Goal: Download file/media

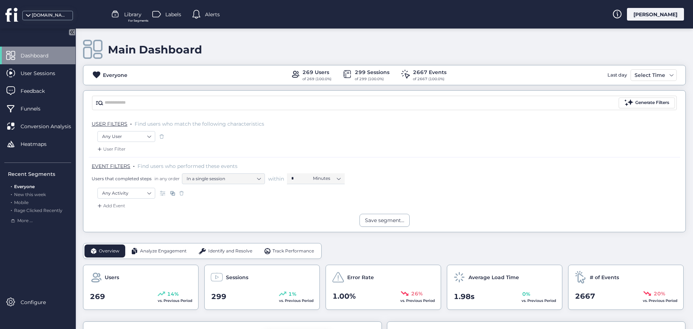
scroll to position [72, 0]
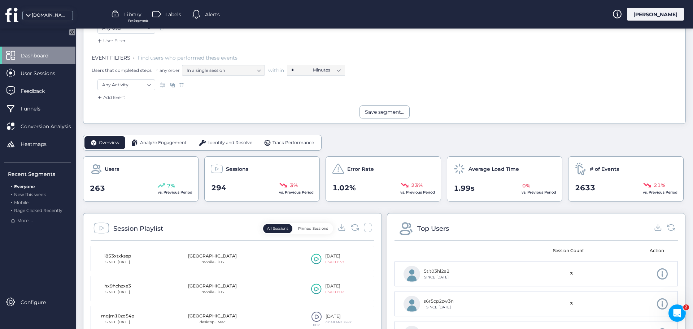
click at [181, 141] on span "Analyze Engagement" at bounding box center [163, 142] width 47 height 7
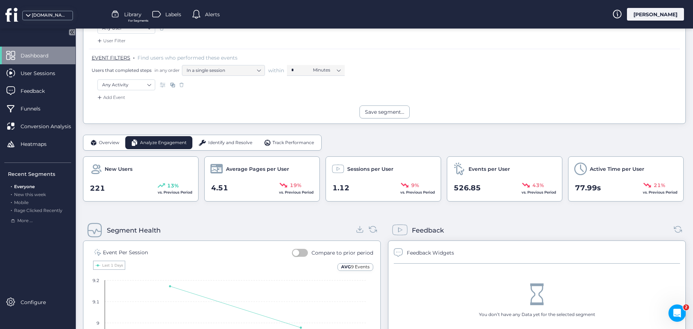
click at [239, 143] on span "Identify and Resolve" at bounding box center [230, 142] width 44 height 7
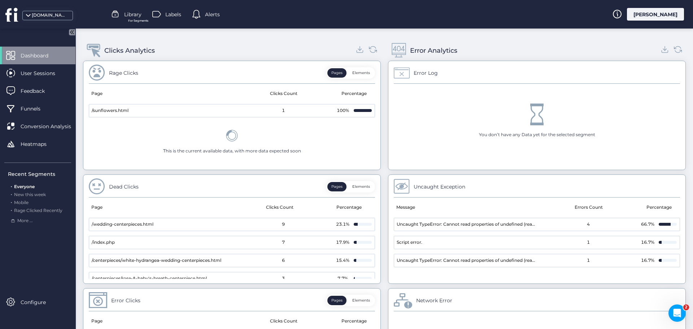
scroll to position [289, 0]
click at [358, 51] on icon at bounding box center [360, 49] width 10 height 10
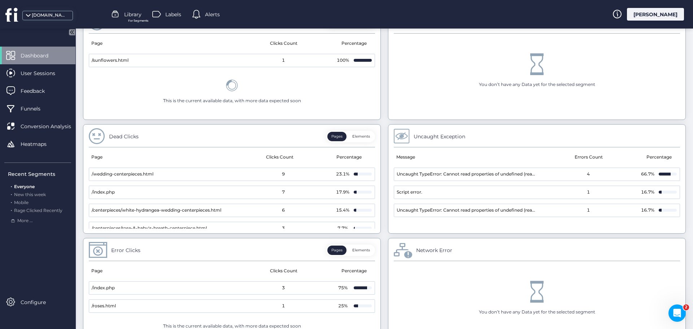
scroll to position [237, 0]
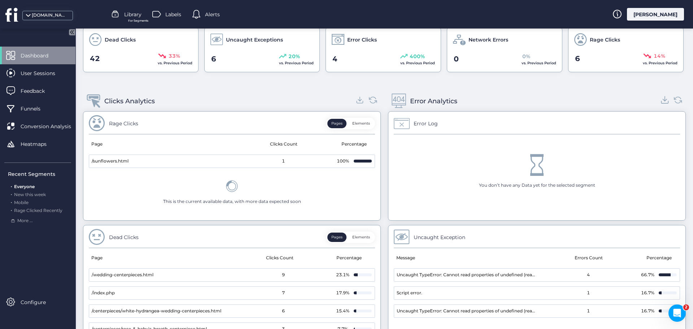
click at [661, 100] on icon at bounding box center [665, 100] width 10 height 10
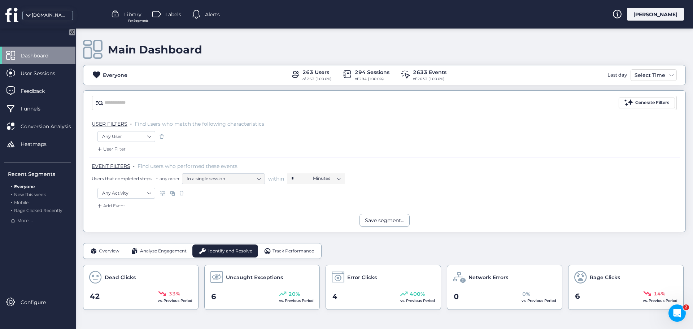
click at [288, 253] on span "Track Performance" at bounding box center [292, 251] width 41 height 7
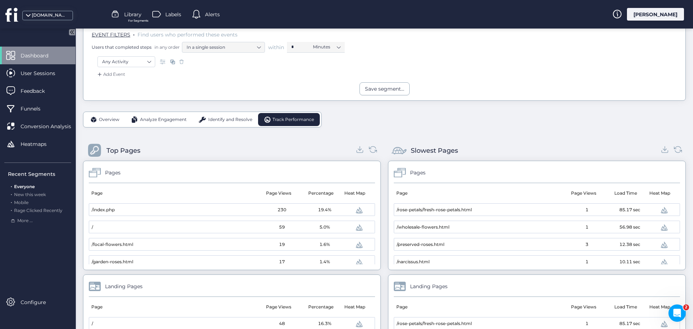
scroll to position [144, 0]
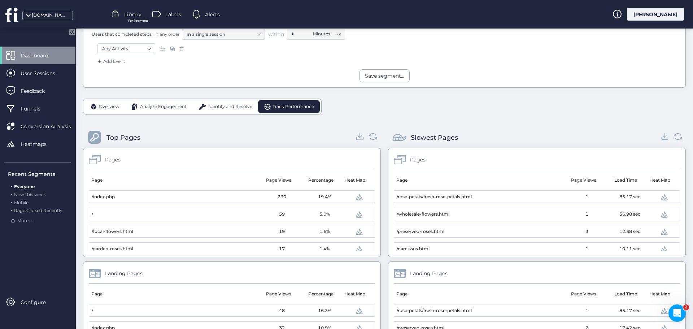
click at [355, 135] on icon at bounding box center [360, 136] width 10 height 10
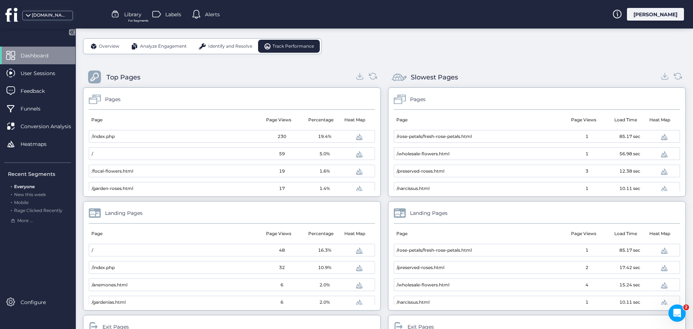
scroll to position [73, 0]
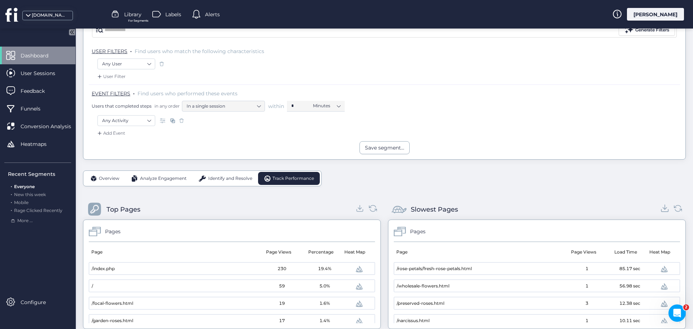
click at [663, 208] on icon at bounding box center [665, 208] width 4 height 2
